Goal: Information Seeking & Learning: Learn about a topic

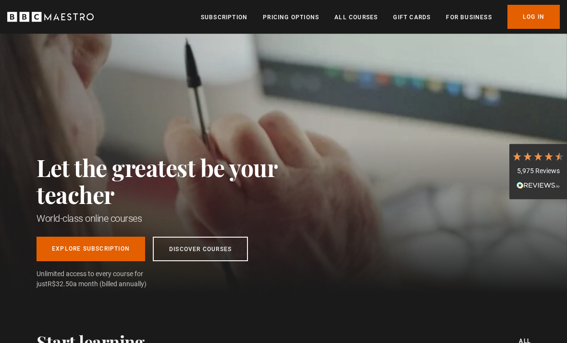
click at [542, 14] on link "Log In" at bounding box center [534, 17] width 52 height 24
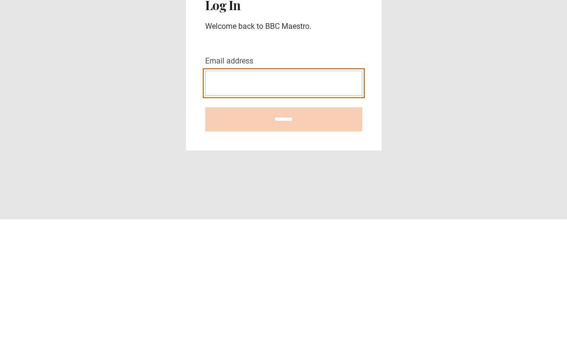
type input "**********"
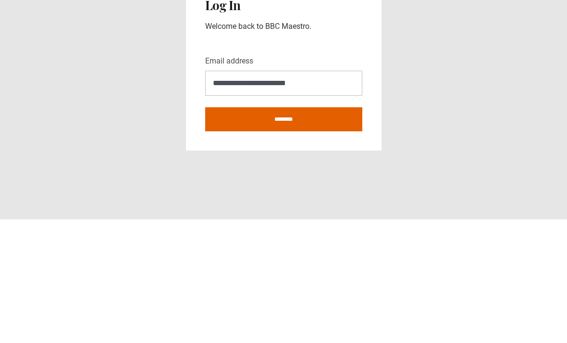
click at [284, 231] on input "********" at bounding box center [283, 243] width 157 height 24
type input "**********"
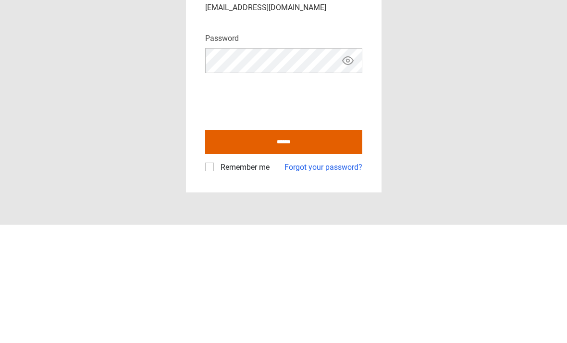
scroll to position [31, 0]
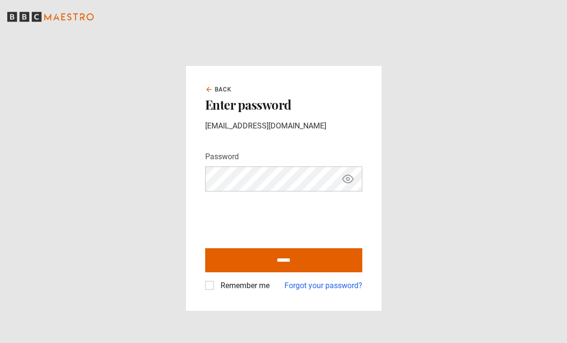
click at [307, 248] on input "******" at bounding box center [283, 260] width 157 height 24
type input "**********"
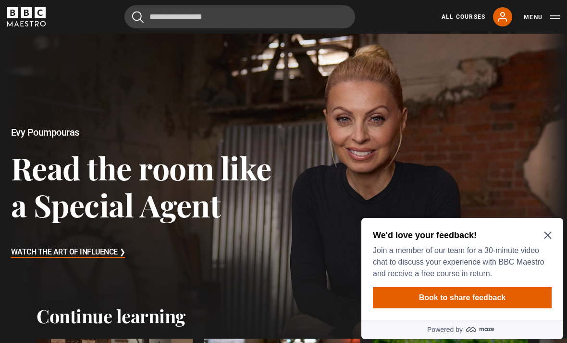
click at [548, 239] on icon "Close Maze Prompt" at bounding box center [548, 235] width 8 height 8
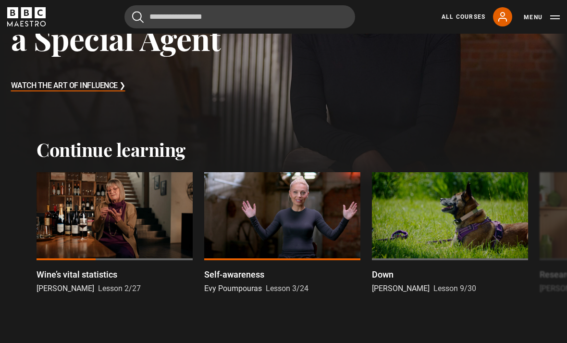
scroll to position [166, 0]
click at [121, 220] on div at bounding box center [115, 216] width 156 height 88
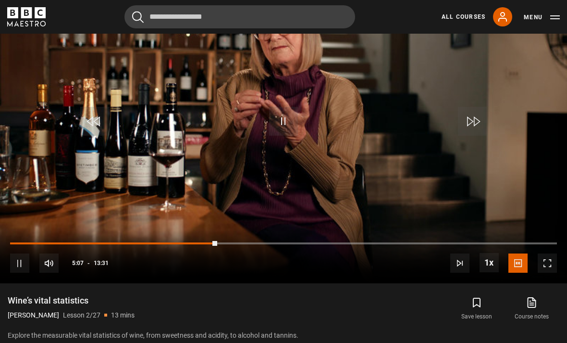
scroll to position [458, 0]
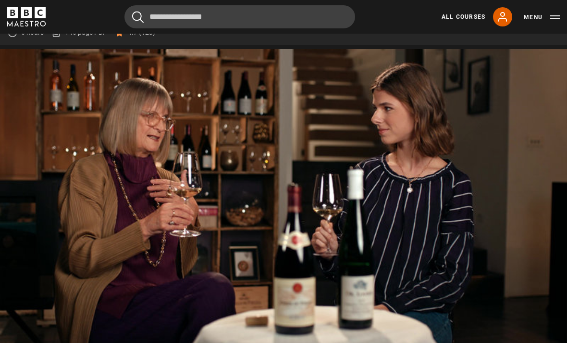
scroll to position [434, 0]
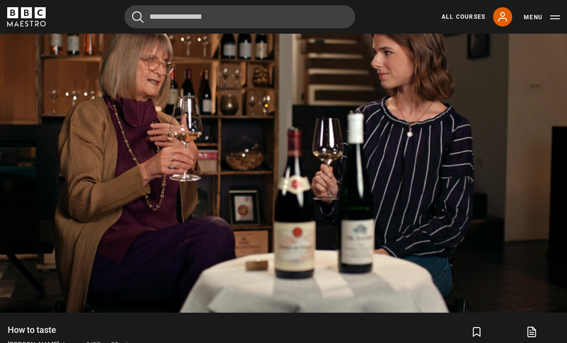
click at [566, 311] on video-js "Video Player is loading. Play Lesson How to taste​ 10s Skip Back 10 seconds Pau…" at bounding box center [283, 152] width 567 height 319
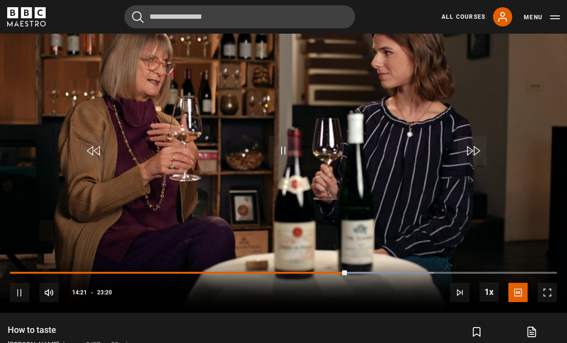
click at [566, 311] on div "10s Skip Back 10 seconds Pause 10s Skip Forward 10 seconds Loaded : 77.49% Paus…" at bounding box center [283, 285] width 567 height 53
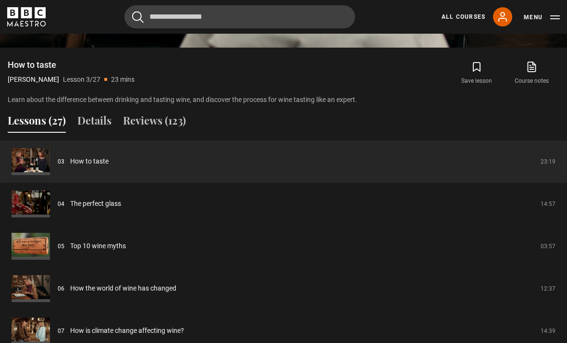
scroll to position [718, 0]
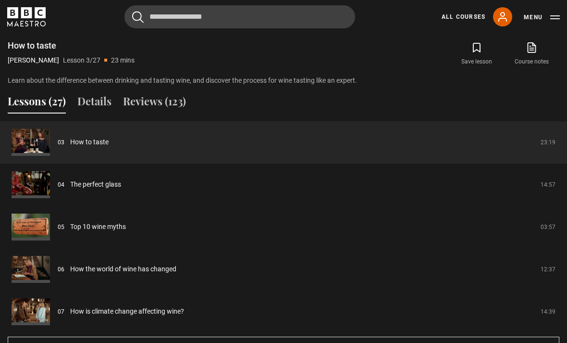
click at [96, 147] on link "How to taste​" at bounding box center [89, 142] width 38 height 10
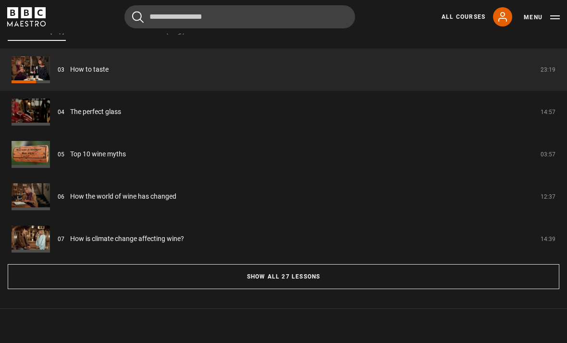
scroll to position [790, 0]
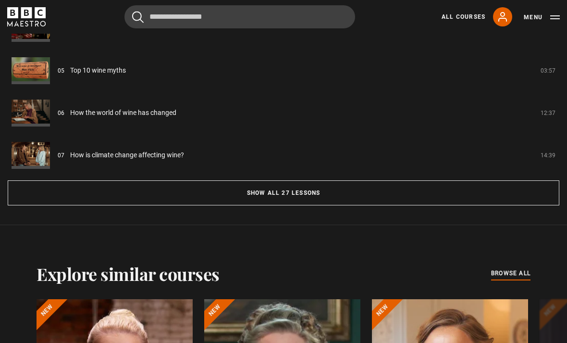
click at [319, 206] on button "Show all 27 lessons" at bounding box center [284, 193] width 552 height 25
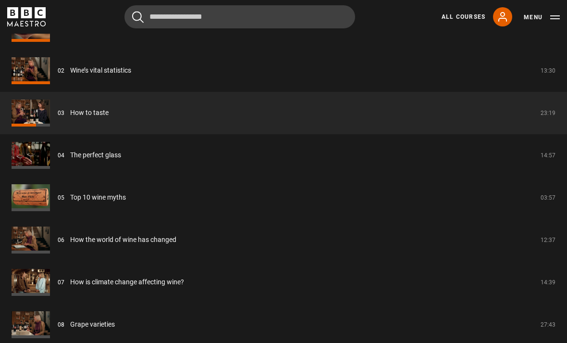
click at [131, 75] on link "Wine’s vital statistics​" at bounding box center [100, 70] width 61 height 10
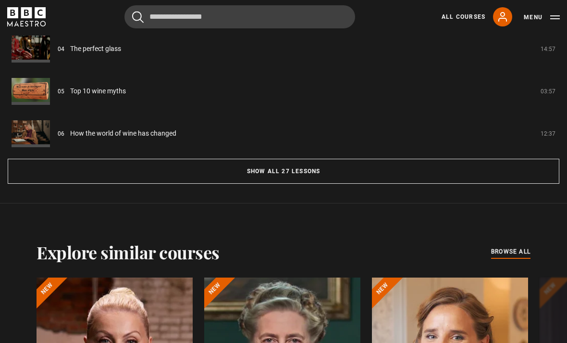
scroll to position [944, 0]
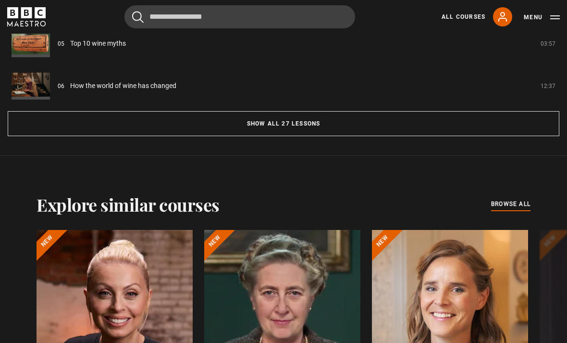
click at [364, 136] on button "Show all 27 lessons" at bounding box center [284, 123] width 552 height 25
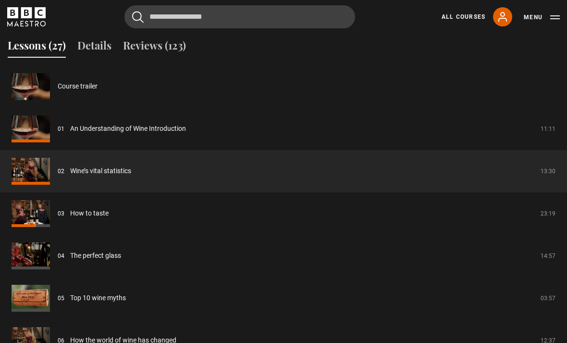
scroll to position [771, 0]
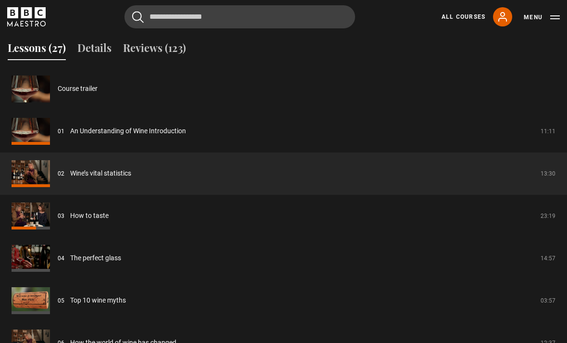
click at [186, 136] on link "An Understanding of Wine Introduction" at bounding box center [128, 131] width 116 height 10
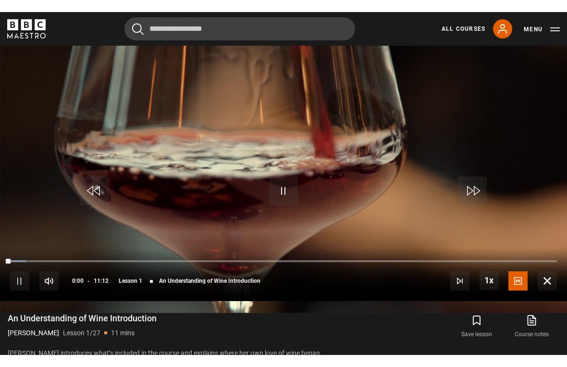
scroll to position [12, 0]
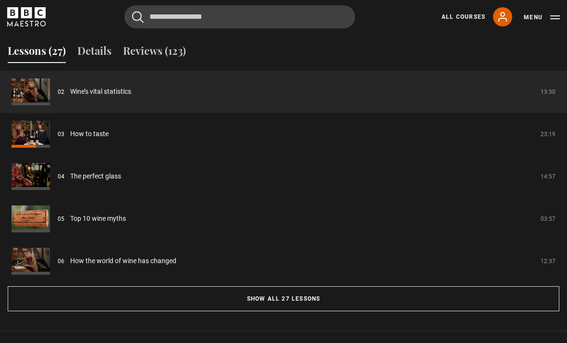
scroll to position [769, 0]
click at [109, 139] on link "How to taste​" at bounding box center [89, 134] width 38 height 10
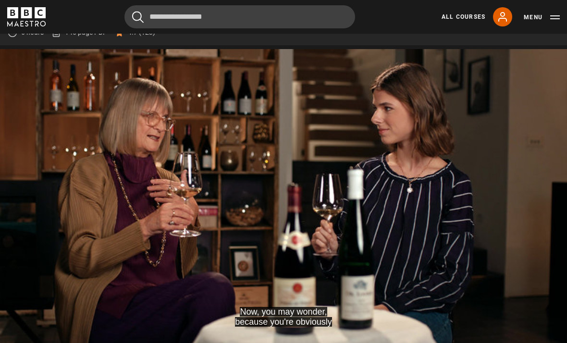
scroll to position [434, 0]
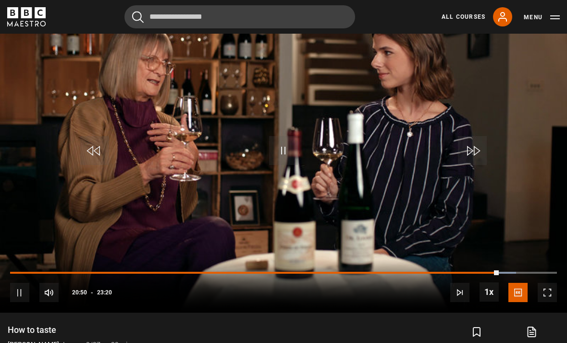
click at [567, 150] on video-js "I want to see a wine that I'm confident Video Player is loading. Play Lesson Ho…" at bounding box center [283, 152] width 567 height 319
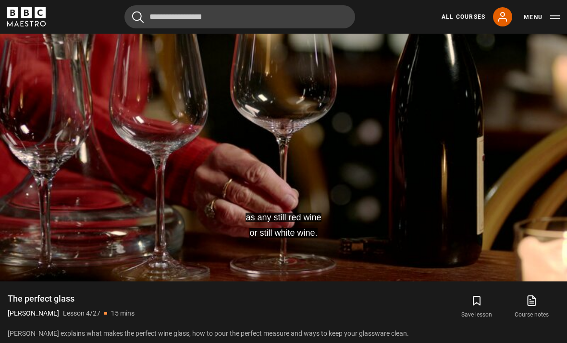
scroll to position [466, 0]
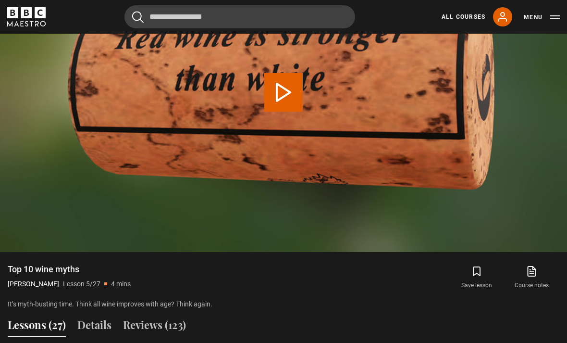
scroll to position [435, 0]
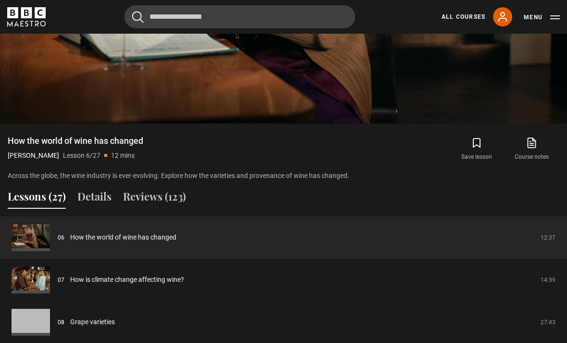
scroll to position [640, 0]
